Goal: Transaction & Acquisition: Subscribe to service/newsletter

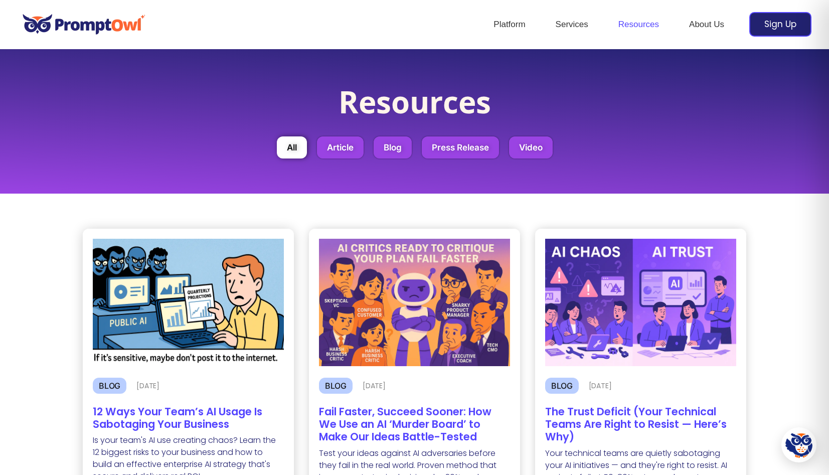
click at [226, 419] on h2 "12 Ways Your Team’s AI Usage Is Sabotaging Your Business" at bounding box center [188, 417] width 191 height 25
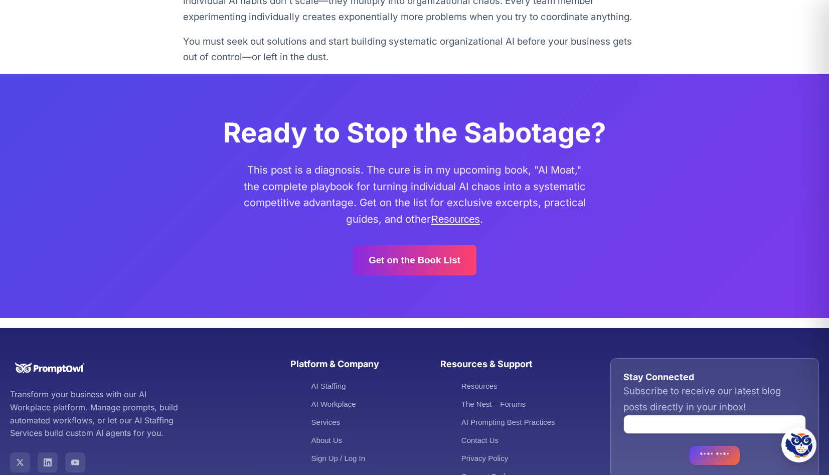
scroll to position [3421, 0]
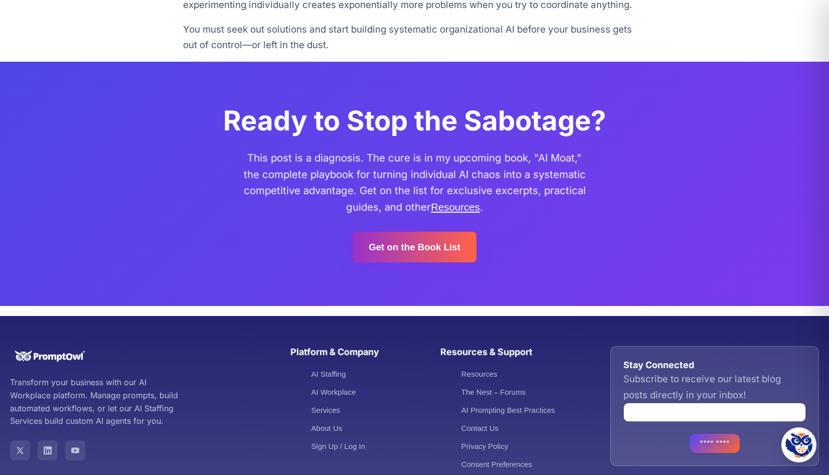
click at [430, 232] on link "Get on the Book List" at bounding box center [414, 247] width 124 height 31
